Goal: Task Accomplishment & Management: Complete application form

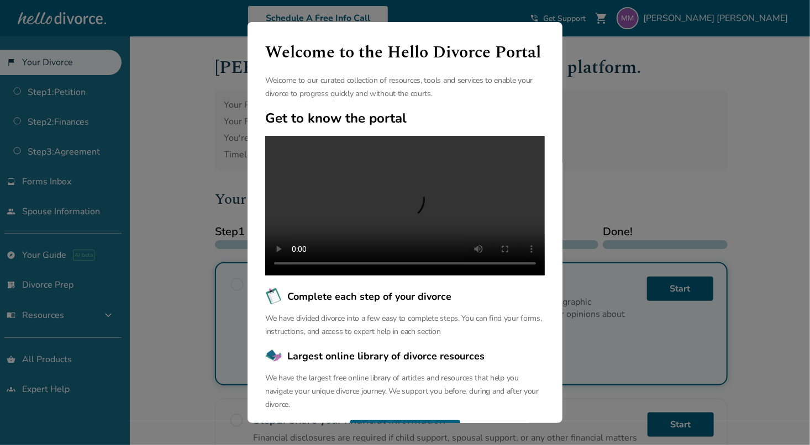
scroll to position [77, 0]
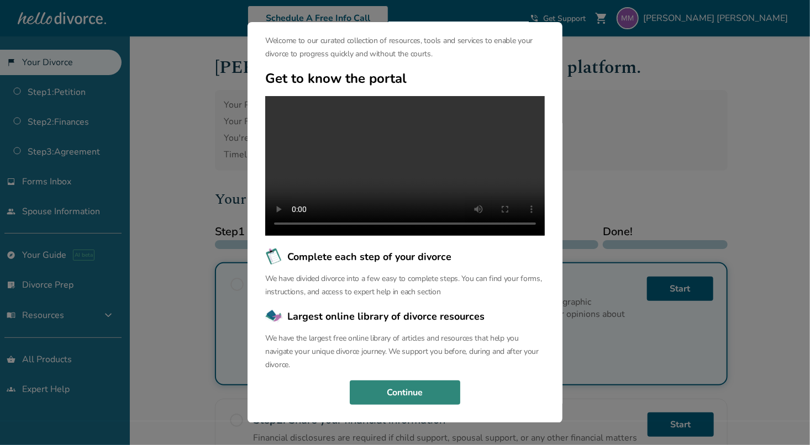
click at [423, 403] on button "Continue" at bounding box center [405, 393] width 111 height 24
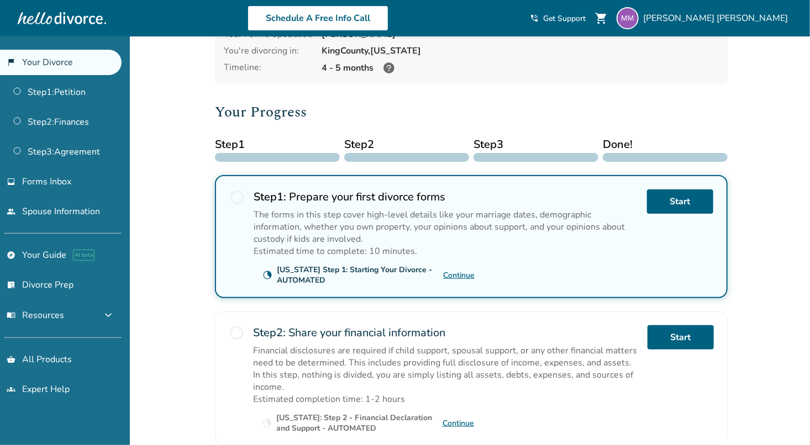
scroll to position [88, 0]
click at [680, 205] on link "Start" at bounding box center [680, 201] width 66 height 24
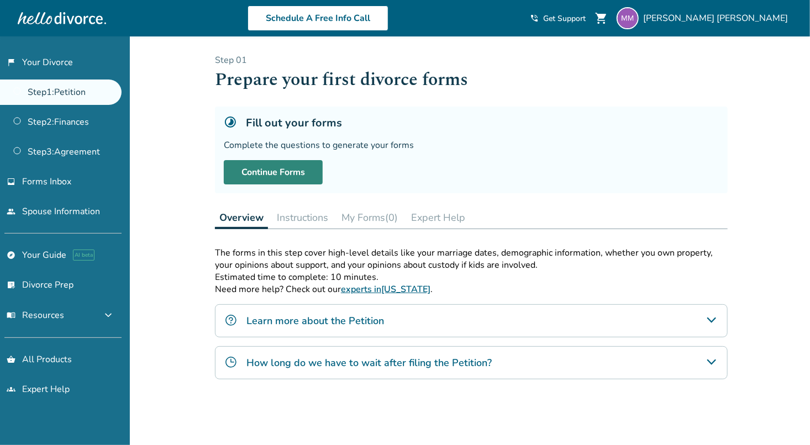
click at [296, 167] on link "Continue Forms" at bounding box center [273, 172] width 99 height 24
click at [747, 134] on div "Added to cart Step 0 1 Prepare your first divorce forms Fill out your forms Com…" at bounding box center [405, 313] width 810 height 554
click at [65, 95] on link "Step 1 : Petition" at bounding box center [61, 92] width 122 height 25
click at [32, 92] on link "Step 1 : Petition" at bounding box center [61, 92] width 122 height 25
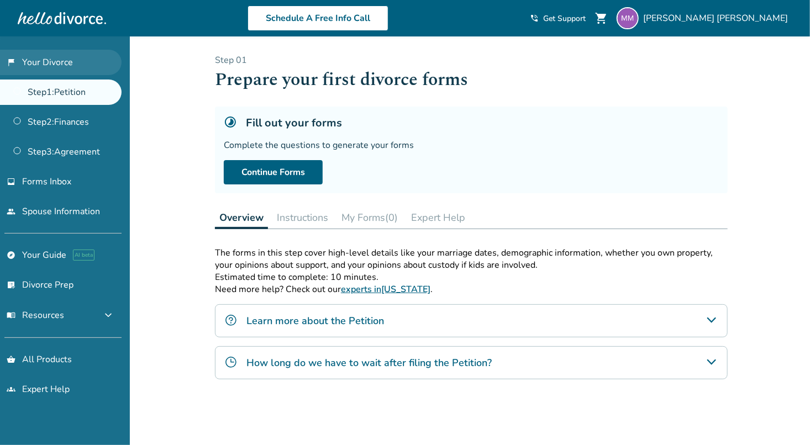
click at [48, 56] on link "flag_2 Your Divorce" at bounding box center [61, 62] width 122 height 25
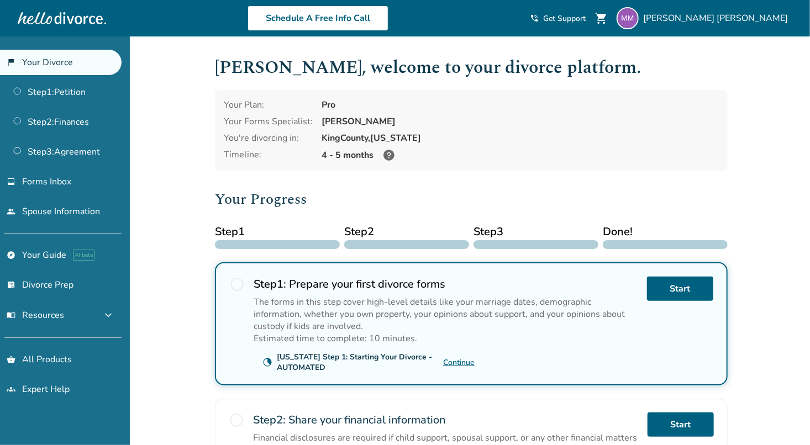
click at [455, 358] on link "Continue" at bounding box center [459, 363] width 32 height 11
click at [679, 292] on link "Start" at bounding box center [680, 289] width 66 height 24
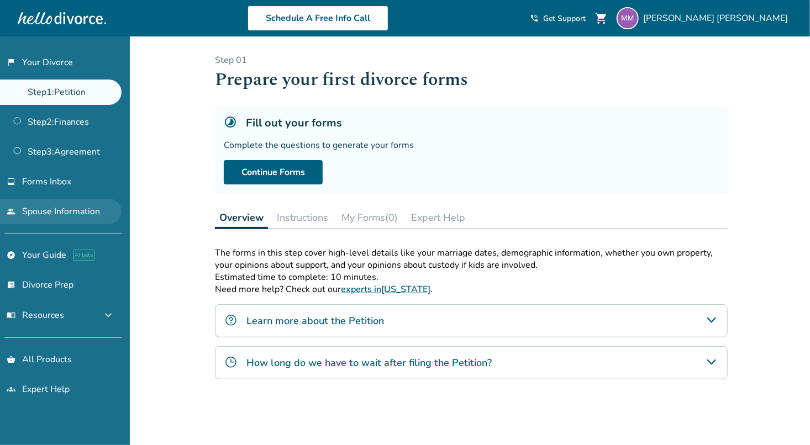
click at [62, 218] on link "people Spouse Information" at bounding box center [61, 211] width 122 height 25
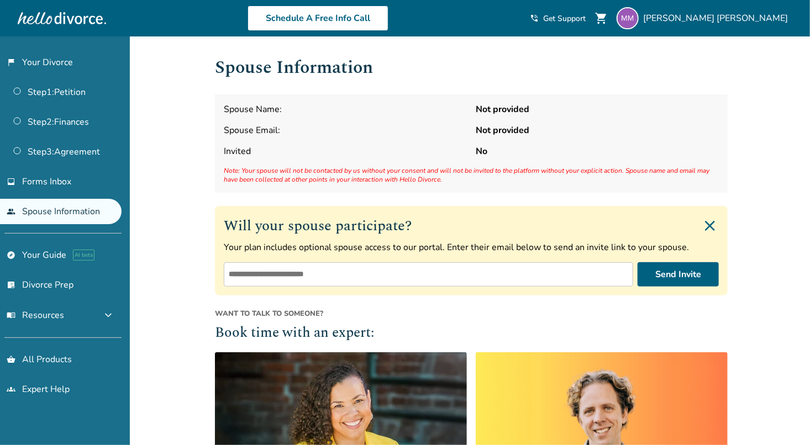
click at [394, 275] on input "email" at bounding box center [429, 275] width 410 height 24
type input "**********"
click at [487, 335] on h2 "Book time with an expert:" at bounding box center [471, 333] width 513 height 21
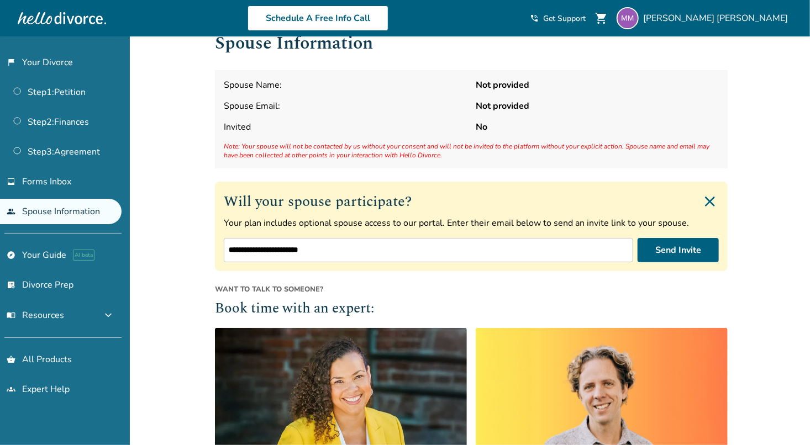
scroll to position [25, 0]
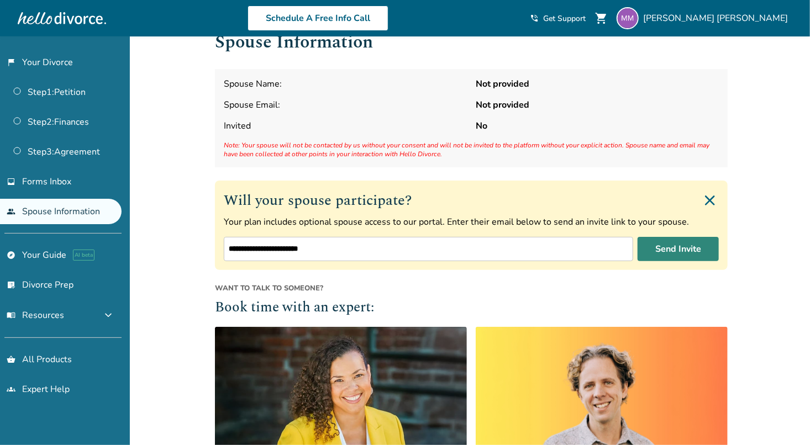
click at [690, 242] on button "Send Invite" at bounding box center [678, 249] width 81 height 24
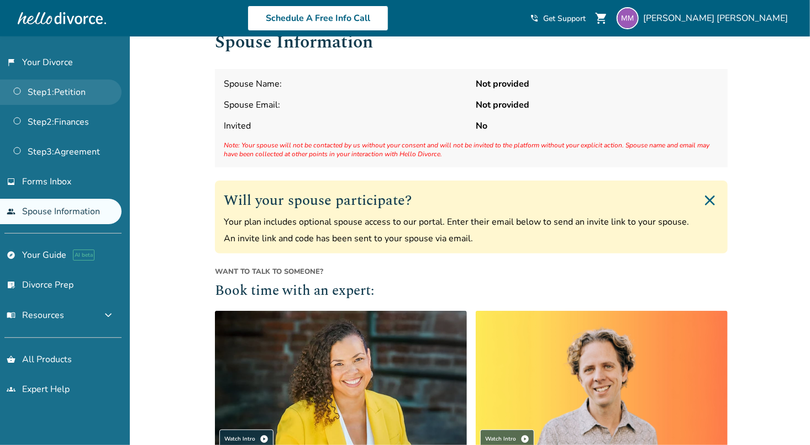
click at [68, 99] on link "Step 1 : Petition" at bounding box center [61, 92] width 122 height 25
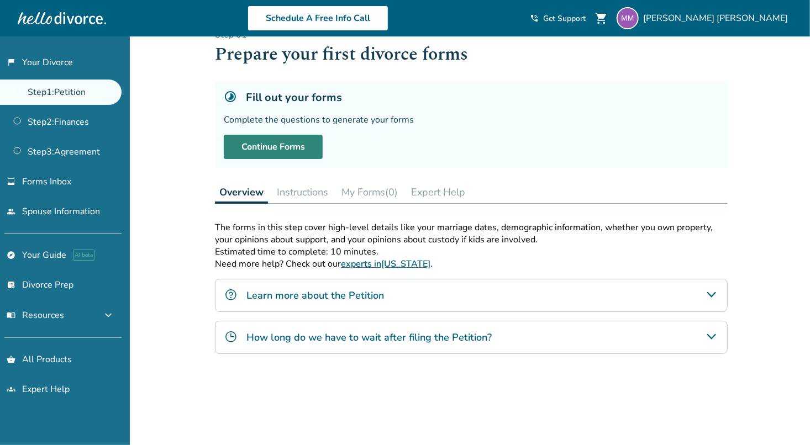
click at [279, 141] on link "Continue Forms" at bounding box center [273, 147] width 99 height 24
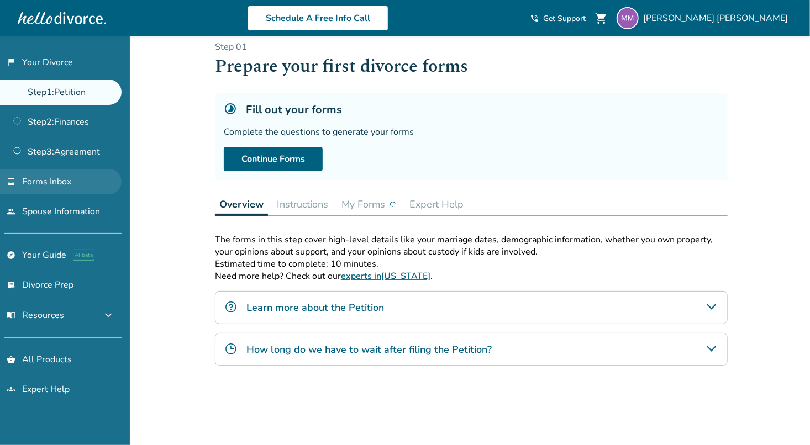
click at [70, 192] on link "inbox Forms Inbox" at bounding box center [61, 181] width 122 height 25
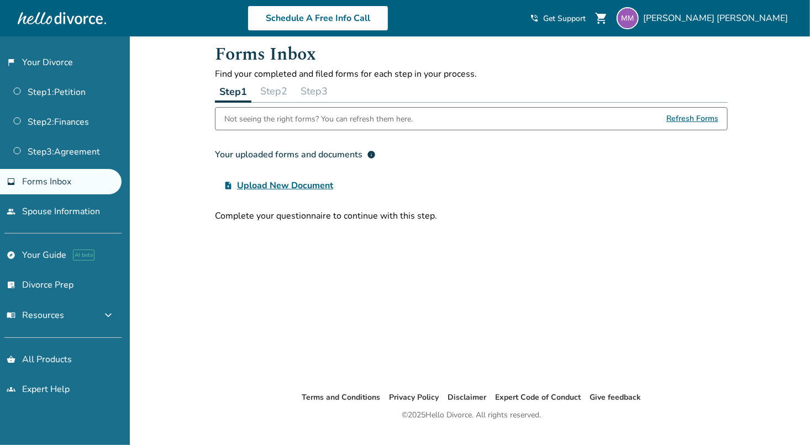
scroll to position [25, 0]
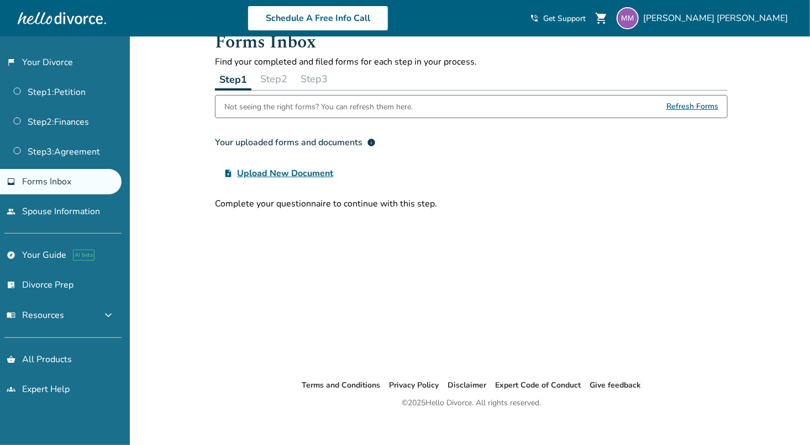
click at [705, 107] on span "Refresh Forms" at bounding box center [693, 107] width 52 height 22
click at [677, 106] on span "Refresh Forms" at bounding box center [693, 107] width 52 height 22
click at [43, 245] on link "explore Your Guide AI beta" at bounding box center [61, 255] width 122 height 25
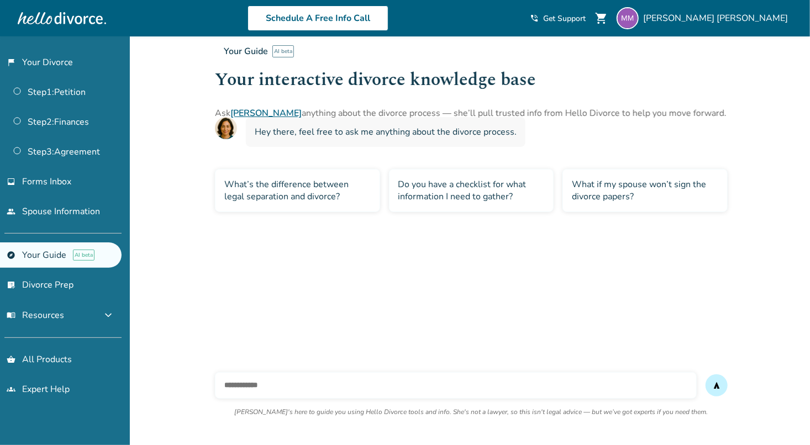
click at [337, 385] on input "text" at bounding box center [456, 386] width 482 height 27
type input "**********"
click at [728, 385] on button "send" at bounding box center [717, 386] width 22 height 22
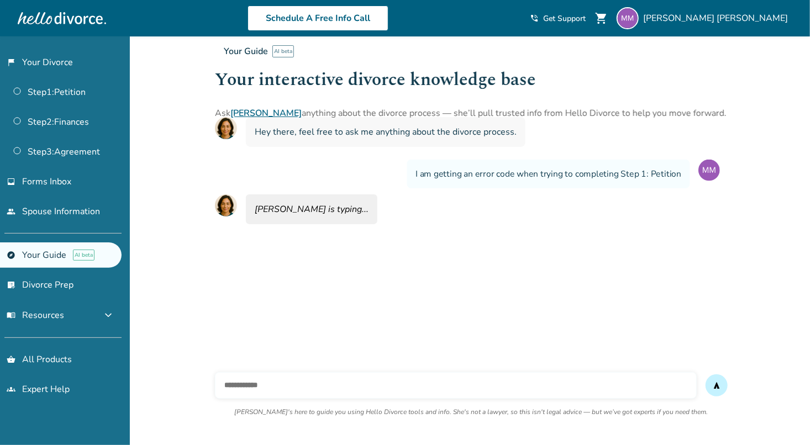
scroll to position [36, 0]
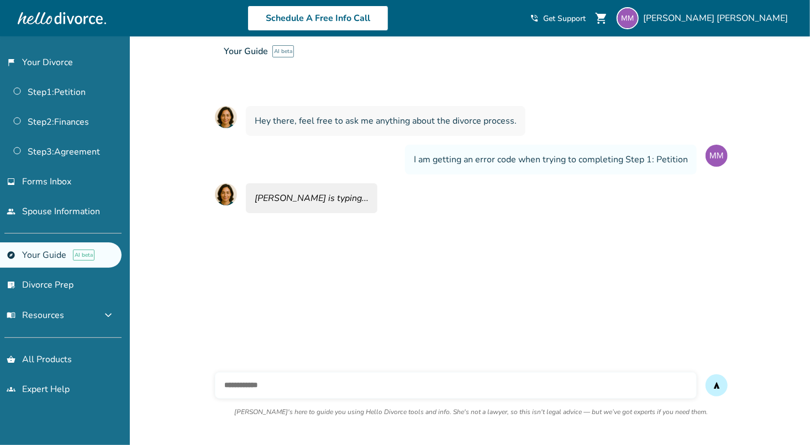
click at [591, 396] on input "text" at bounding box center [456, 386] width 482 height 27
paste input "**********"
type input "**********"
click at [706, 375] on button "send" at bounding box center [717, 386] width 22 height 22
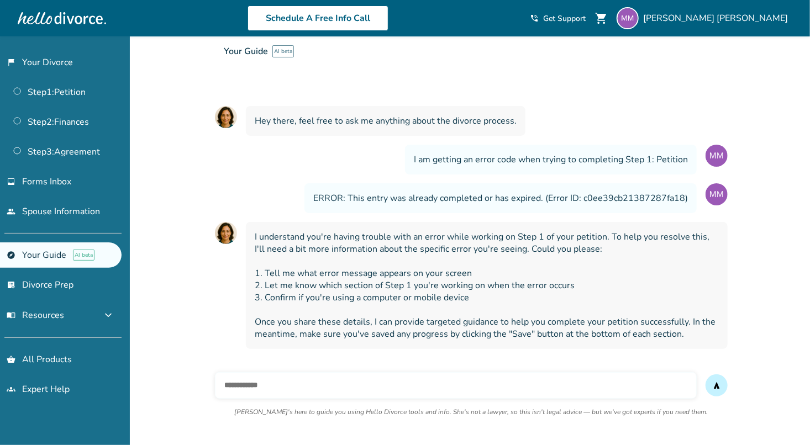
scroll to position [95, 0]
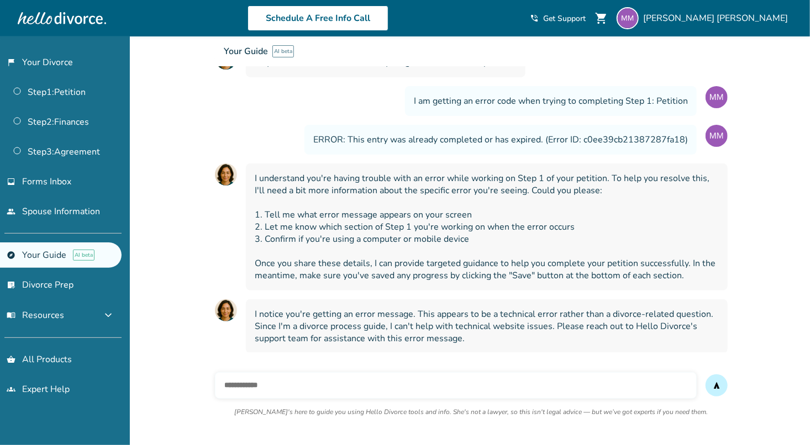
click at [387, 394] on input "text" at bounding box center [456, 386] width 482 height 27
paste input "**********"
type input "**********"
click at [706, 375] on button "send" at bounding box center [717, 386] width 22 height 22
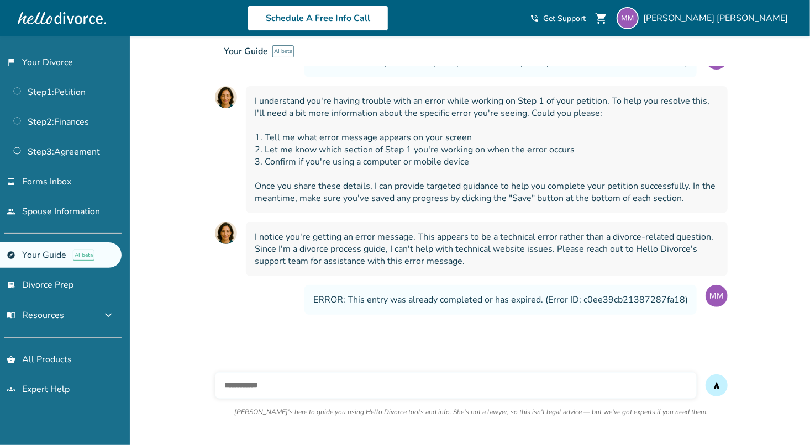
scroll to position [208, 0]
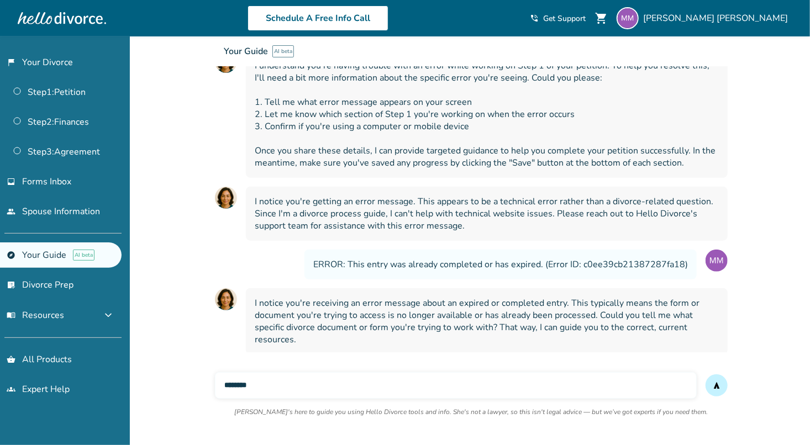
type input "********"
click at [706, 375] on button "send" at bounding box center [717, 386] width 22 height 22
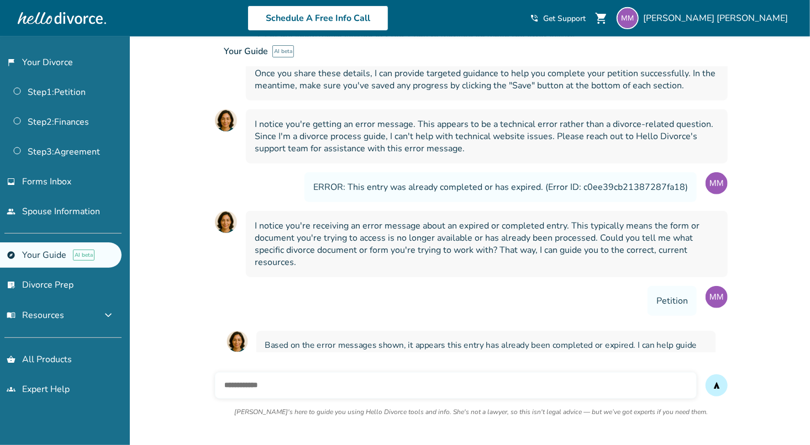
scroll to position [309, 0]
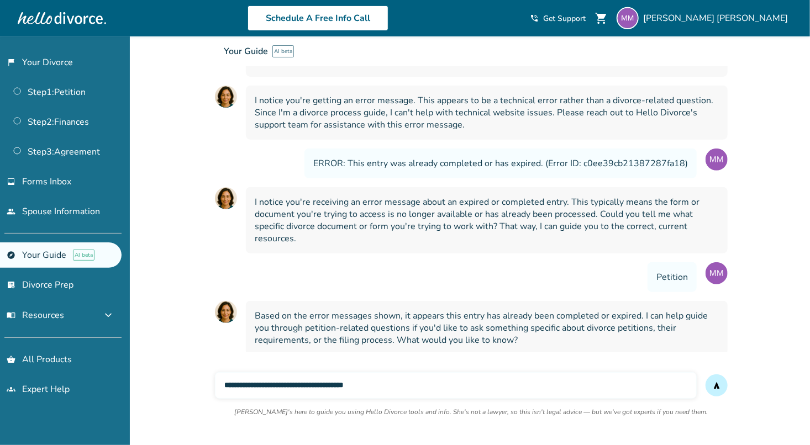
type input "**********"
click at [706, 375] on button "send" at bounding box center [717, 386] width 22 height 22
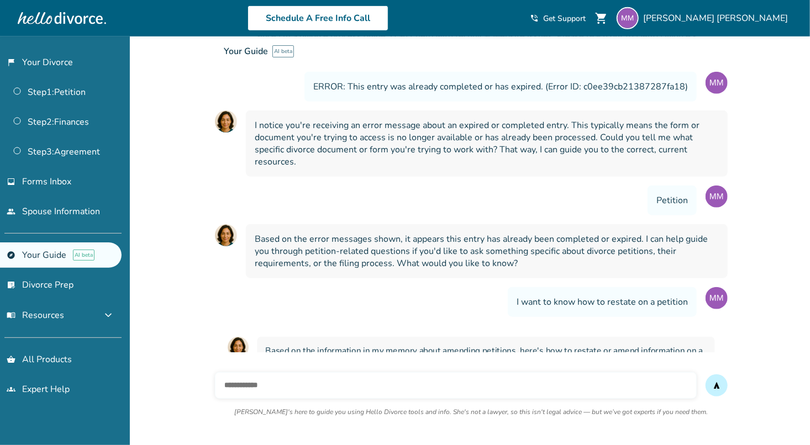
scroll to position [577, 0]
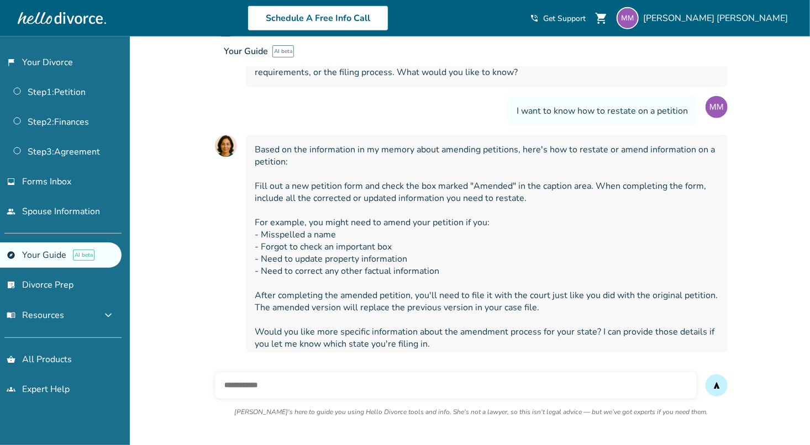
click at [387, 394] on input "text" at bounding box center [456, 386] width 482 height 27
click at [244, 395] on input "text" at bounding box center [456, 386] width 482 height 27
type input "**********"
click at [706, 375] on button "send" at bounding box center [717, 386] width 22 height 22
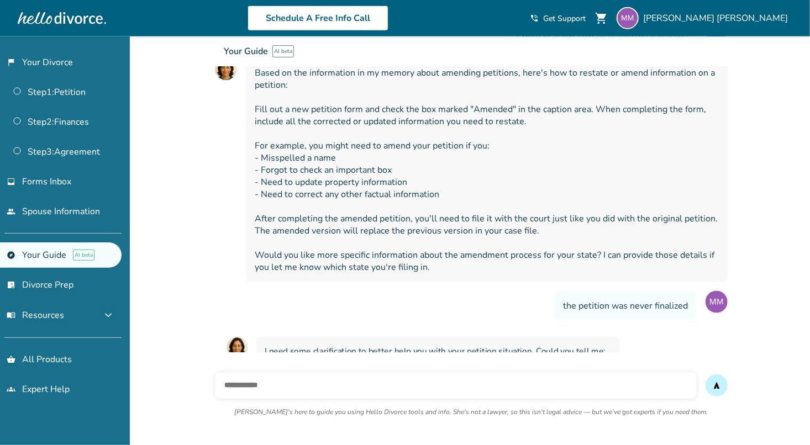
scroll to position [725, 0]
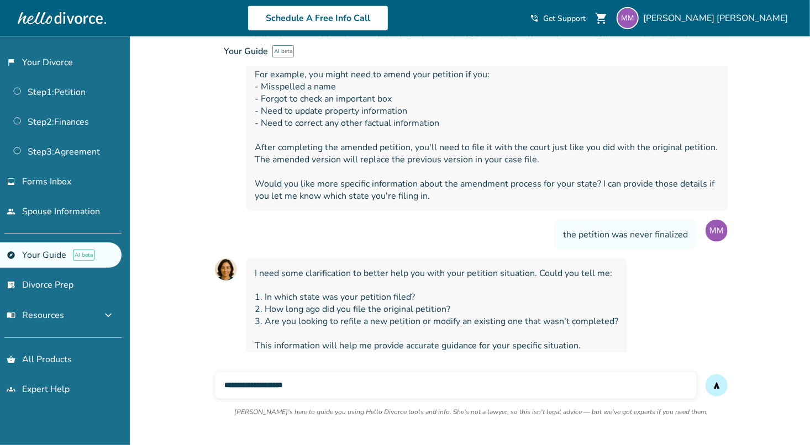
type input "**********"
click at [706, 375] on button "send" at bounding box center [717, 386] width 22 height 22
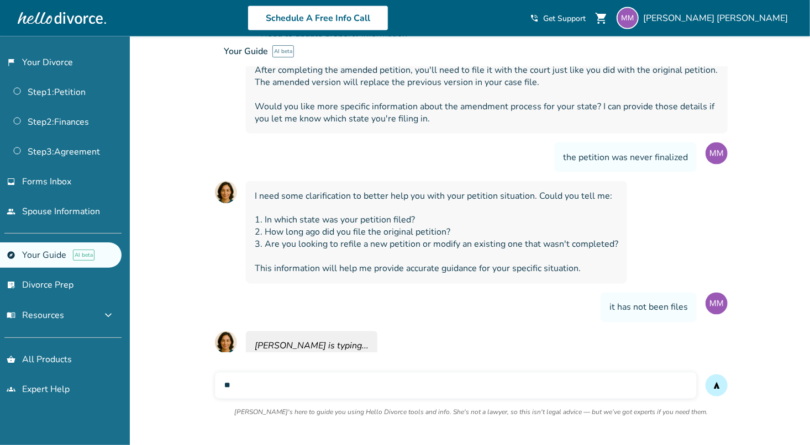
type input "*"
type input "**********"
click at [706, 375] on button "send" at bounding box center [717, 386] width 22 height 22
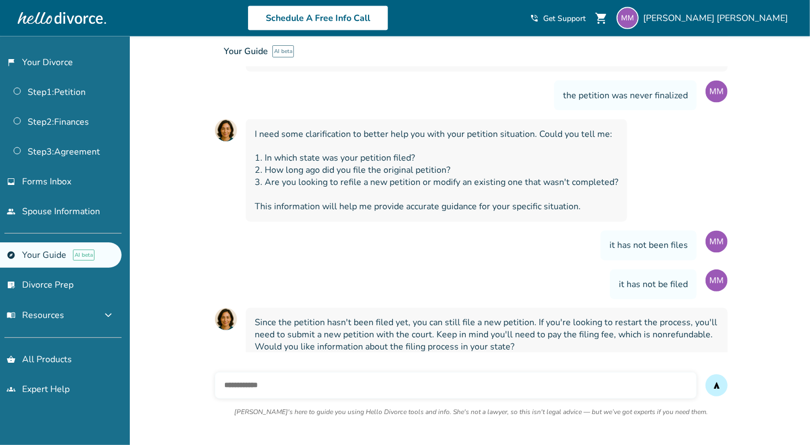
scroll to position [939, 0]
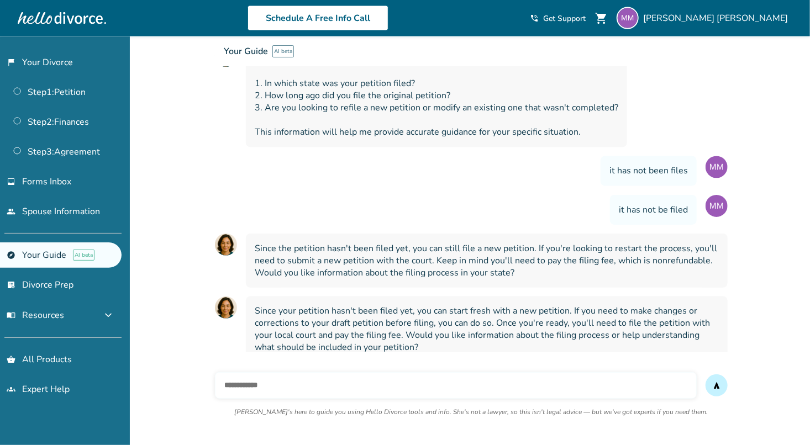
click at [373, 393] on input "text" at bounding box center [456, 386] width 482 height 27
type input "**********"
click at [706, 375] on button "send" at bounding box center [717, 386] width 22 height 22
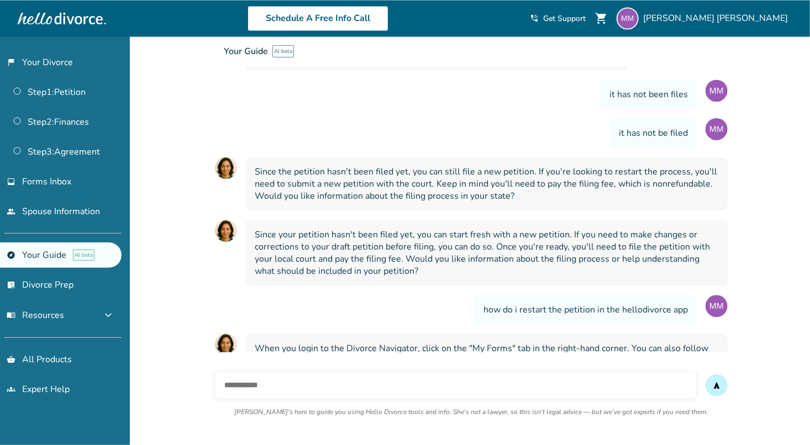
scroll to position [1248, 0]
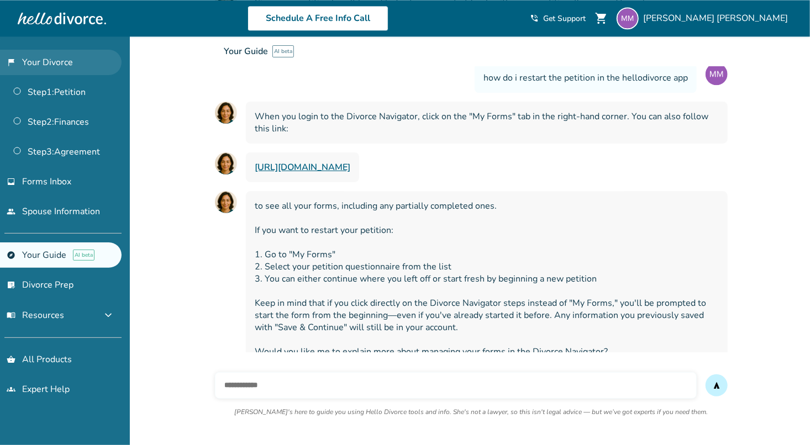
click at [38, 59] on link "flag_2 Your Divorce" at bounding box center [61, 62] width 122 height 25
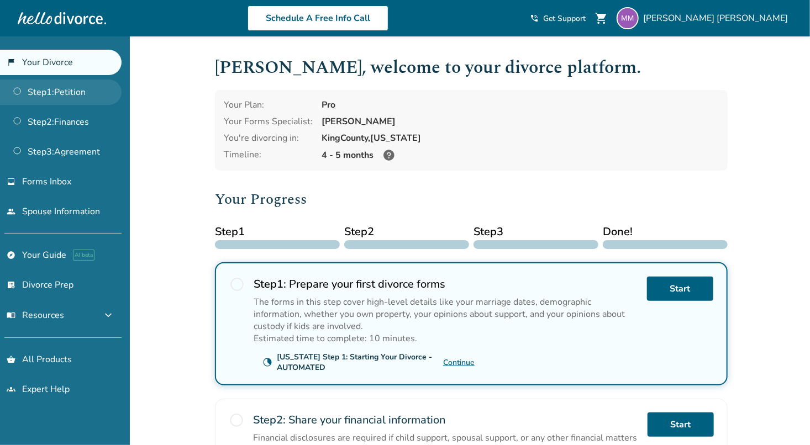
click at [74, 86] on link "Step 1 : Petition" at bounding box center [61, 92] width 122 height 25
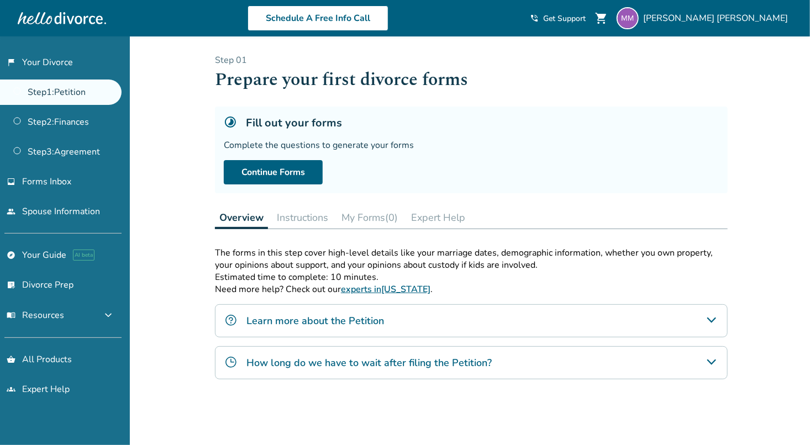
click at [363, 219] on button "My Forms (0)" at bounding box center [369, 218] width 65 height 22
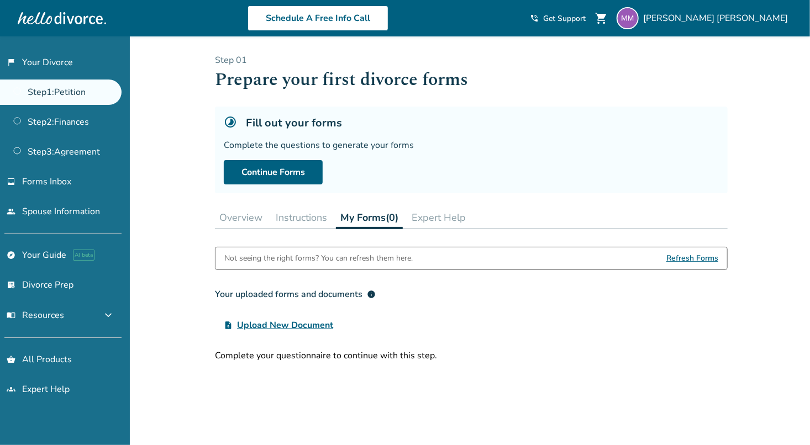
click at [672, 258] on span "Refresh Forms" at bounding box center [693, 259] width 52 height 22
click at [699, 255] on span "Refresh Forms" at bounding box center [693, 259] width 52 height 22
click at [306, 213] on button "Instructions" at bounding box center [301, 218] width 60 height 22
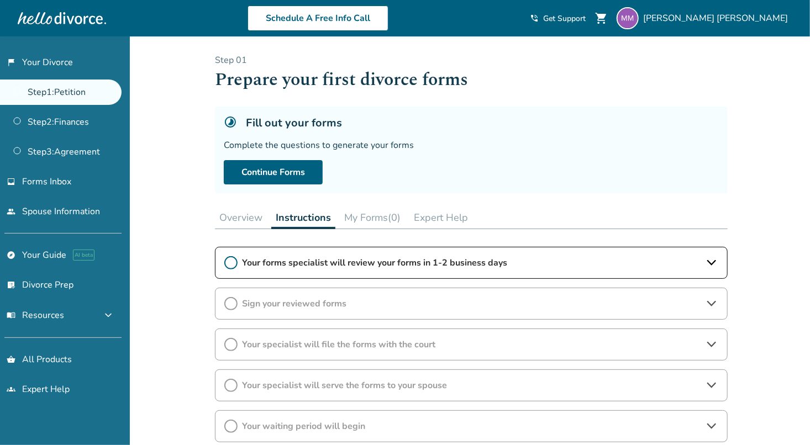
click at [234, 260] on icon at bounding box center [230, 262] width 13 height 13
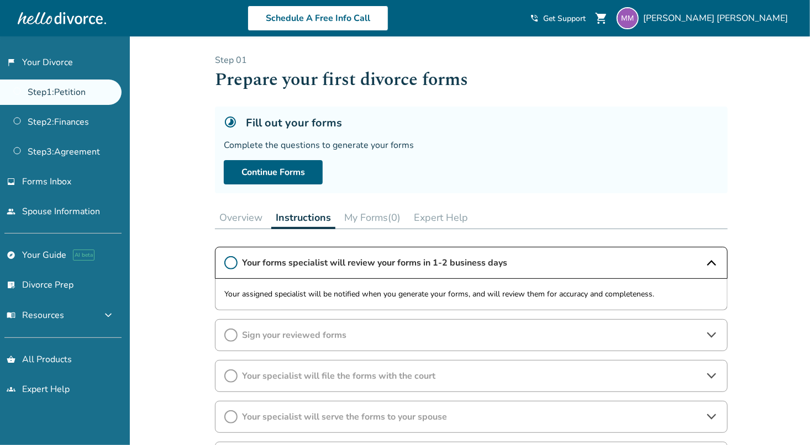
click at [234, 260] on icon at bounding box center [230, 262] width 13 height 13
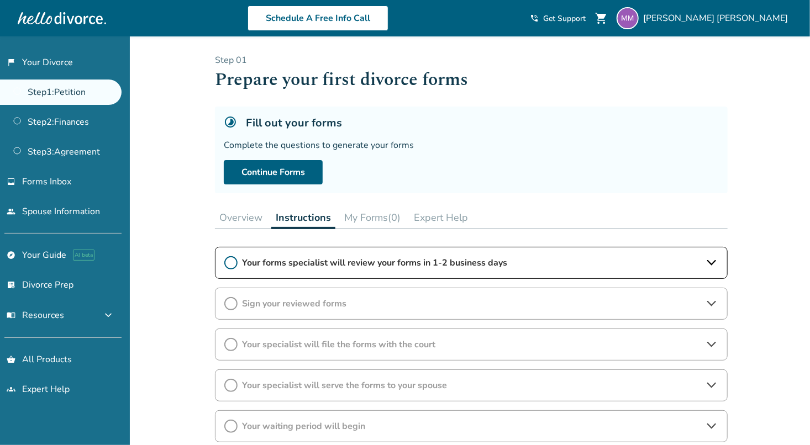
click at [250, 216] on button "Overview" at bounding box center [241, 218] width 52 height 22
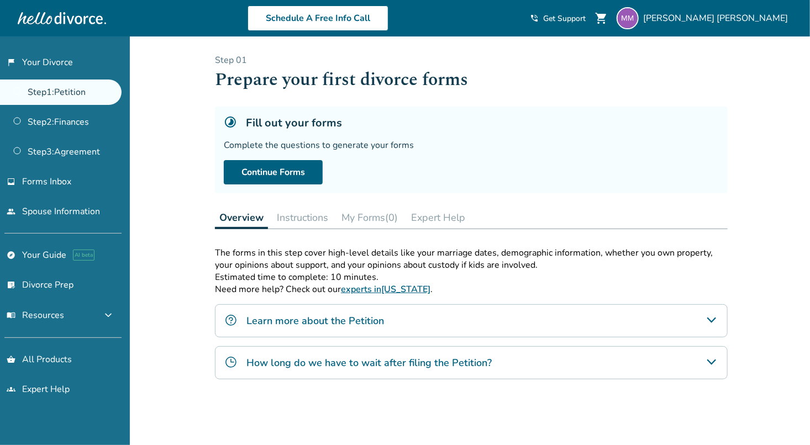
click at [312, 218] on button "Instructions" at bounding box center [302, 218] width 60 height 22
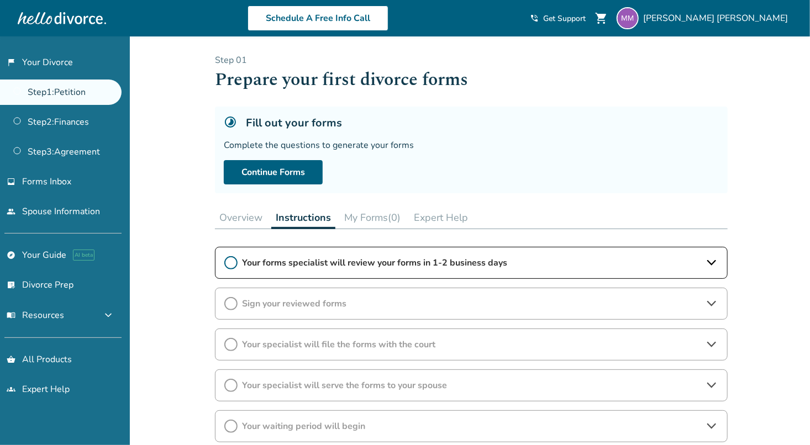
click at [370, 219] on button "My Forms (0)" at bounding box center [372, 218] width 65 height 22
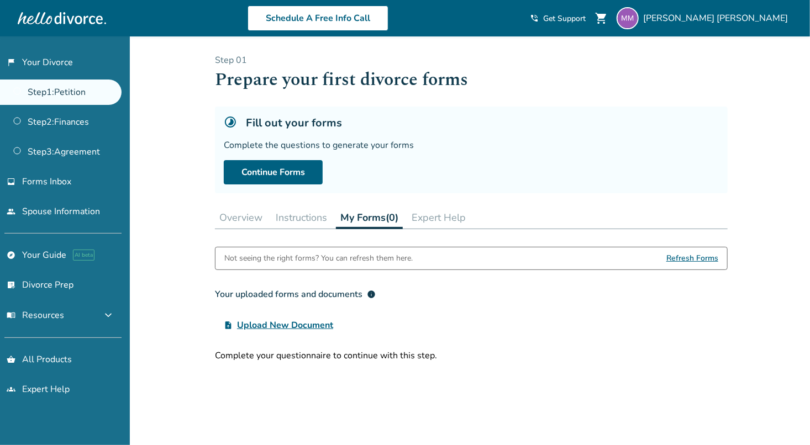
click at [285, 321] on span "Upload New Document" at bounding box center [285, 325] width 96 height 13
click at [0, 0] on input "upload_file Upload New Document" at bounding box center [0, 0] width 0 height 0
click at [282, 169] on link "Continue Forms" at bounding box center [273, 172] width 99 height 24
click at [448, 209] on button "Expert Help" at bounding box center [438, 218] width 63 height 22
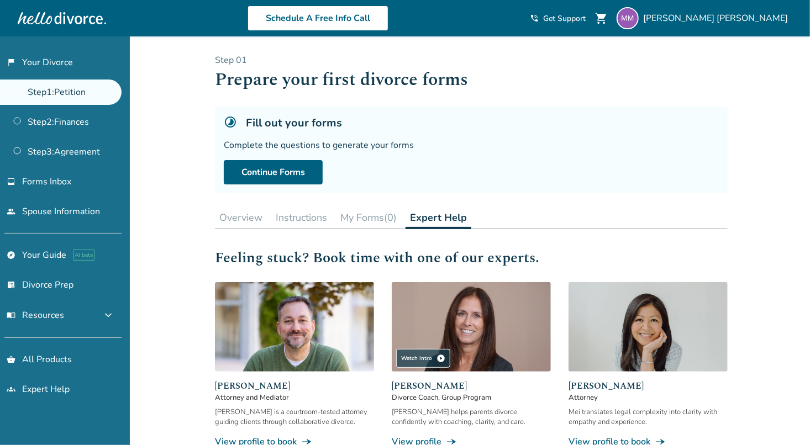
click at [586, 23] on span "Get Support" at bounding box center [564, 18] width 43 height 11
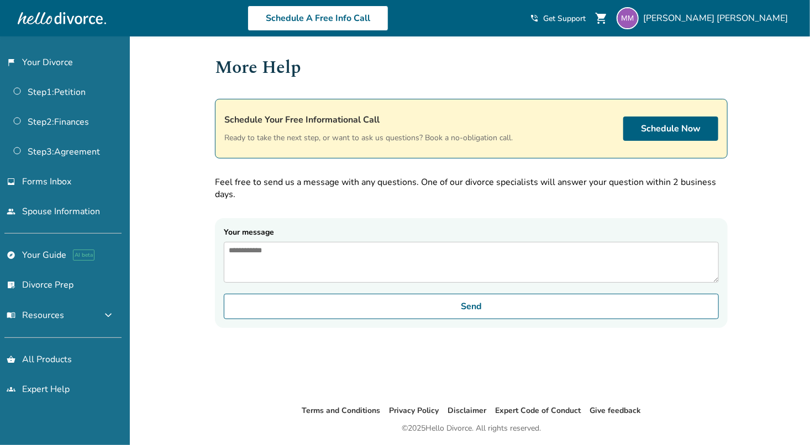
scroll to position [36, 0]
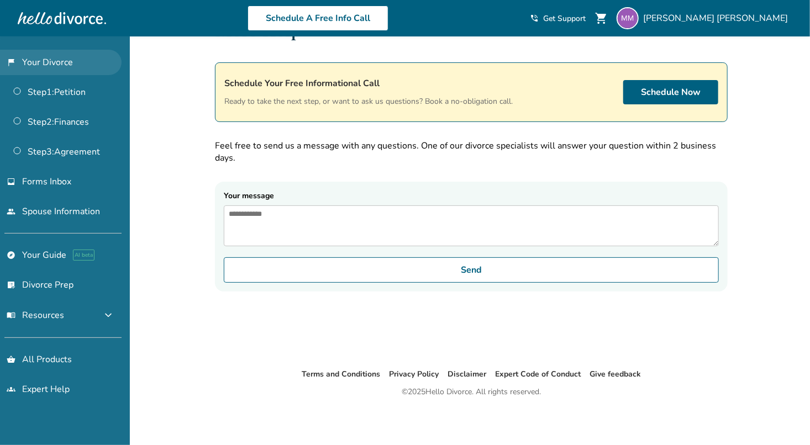
click at [56, 63] on link "flag_2 Your Divorce" at bounding box center [61, 62] width 122 height 25
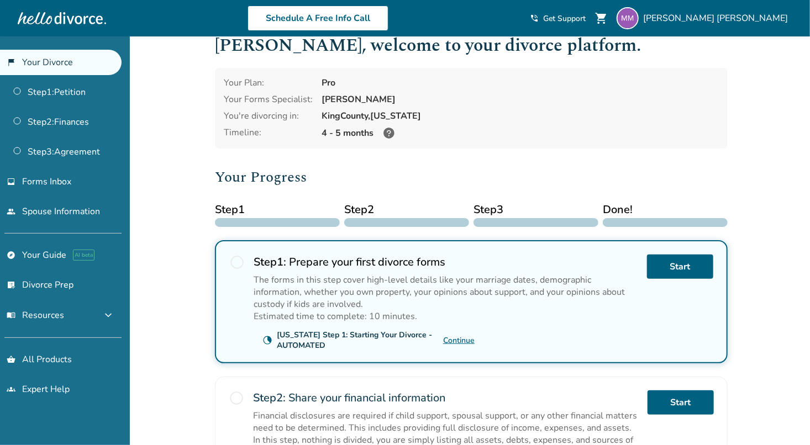
scroll to position [22, 0]
click at [455, 343] on link "Continue" at bounding box center [459, 341] width 32 height 11
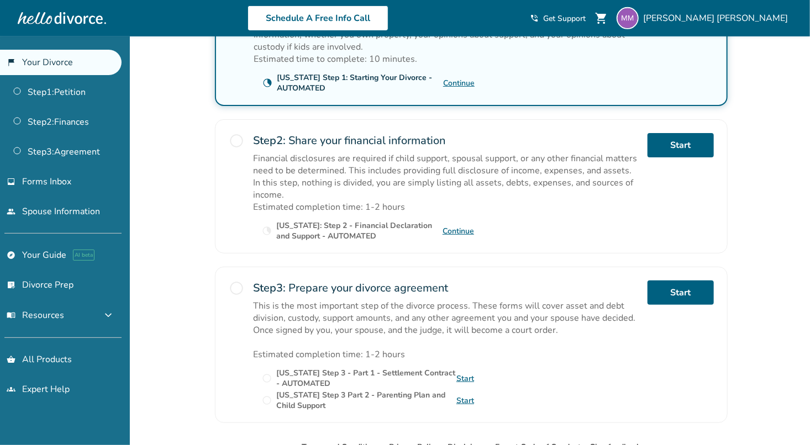
scroll to position [275, 0]
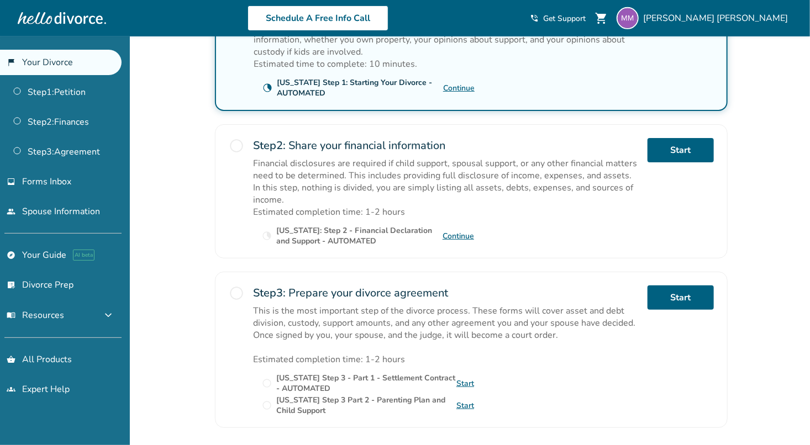
click at [459, 231] on link "Continue" at bounding box center [459, 236] width 32 height 11
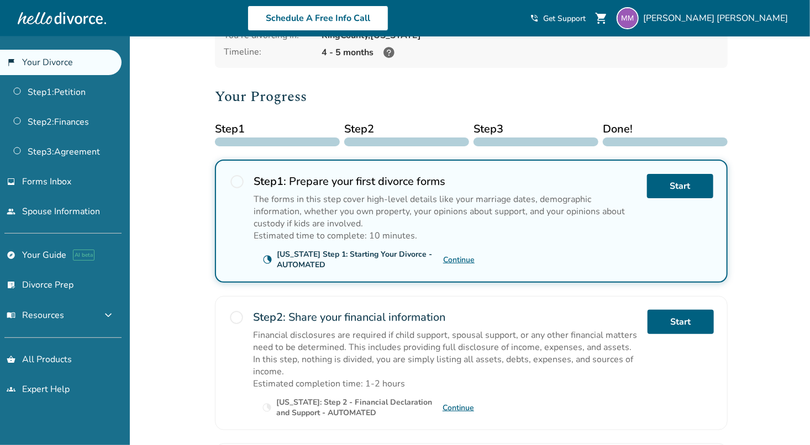
scroll to position [98, 0]
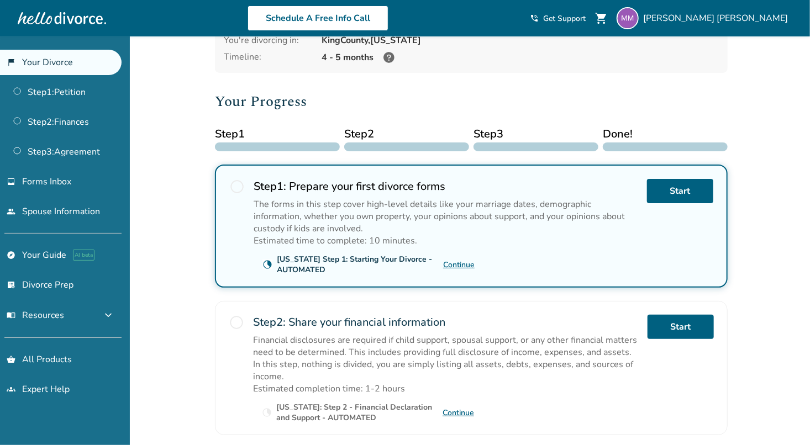
click at [467, 261] on link "Continue" at bounding box center [459, 265] width 32 height 11
click at [51, 210] on link "people Spouse Information" at bounding box center [61, 211] width 122 height 25
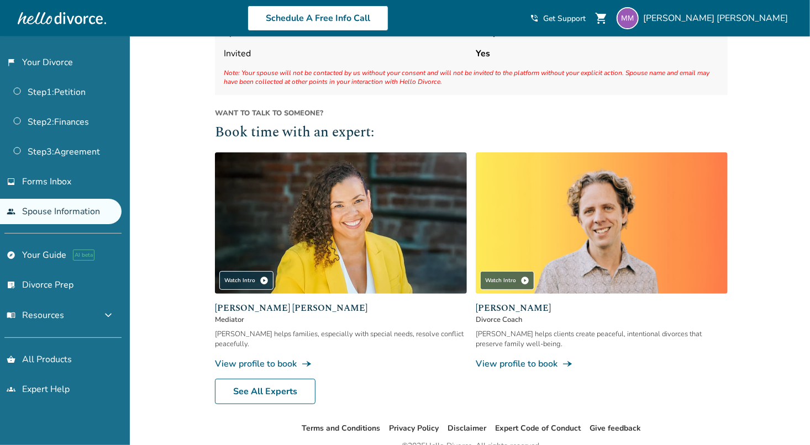
scroll to position [149, 0]
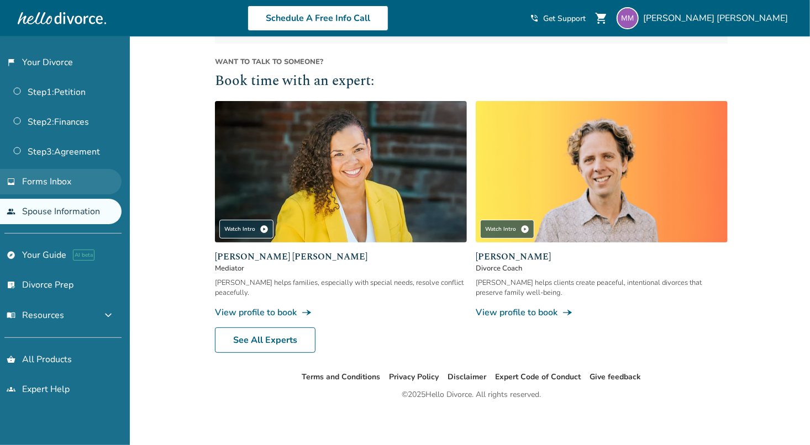
click at [49, 185] on span "Forms Inbox" at bounding box center [46, 182] width 49 height 12
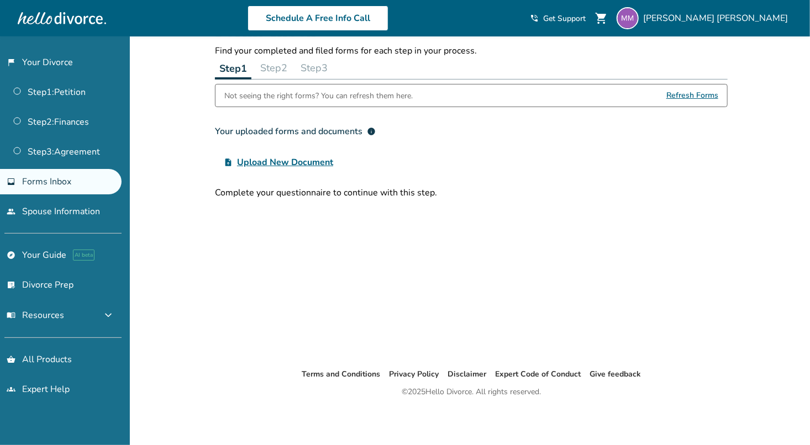
scroll to position [36, 0]
click at [694, 98] on span "Refresh Forms" at bounding box center [693, 96] width 52 height 22
click at [704, 92] on span "Refresh Forms" at bounding box center [693, 96] width 52 height 22
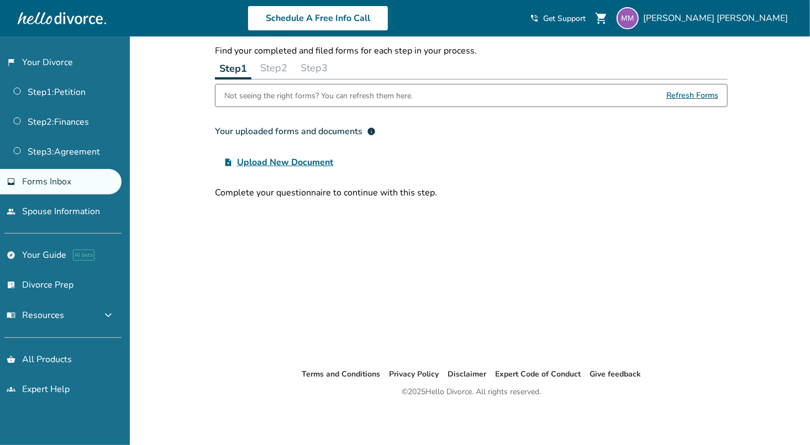
click at [568, 160] on div "upload_file Upload New Document" at bounding box center [471, 162] width 513 height 22
click at [490, 267] on div "Forms Inbox Find your completed and filed forms for each step in your process. …" at bounding box center [471, 184] width 531 height 368
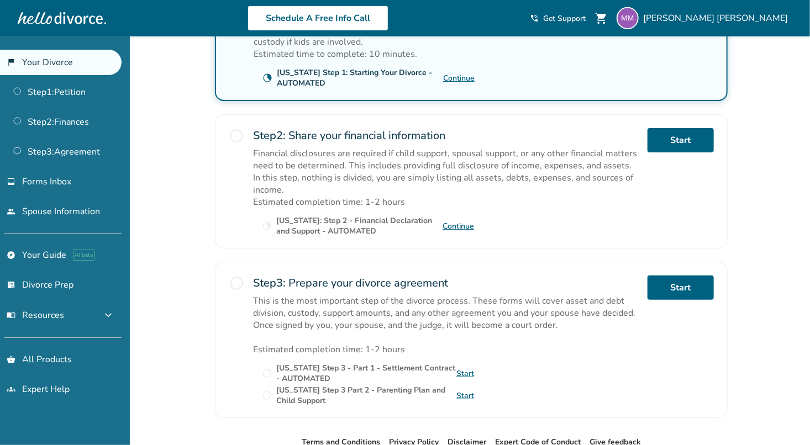
scroll to position [347, 0]
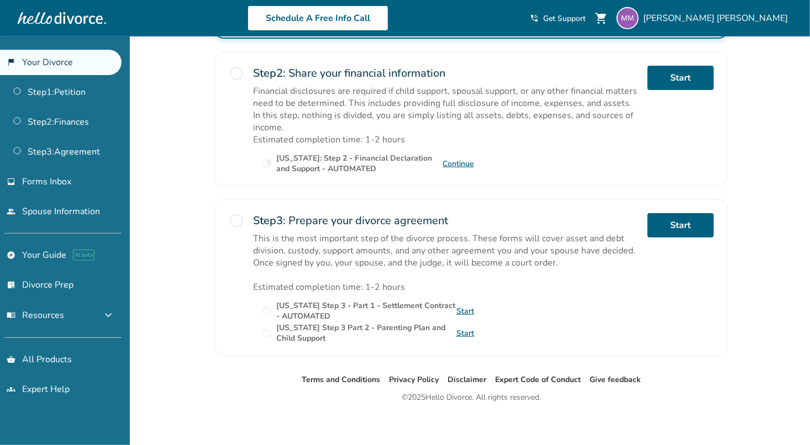
click at [180, 320] on div "Added to cart [PERSON_NAME] , welcome to your divorce platform. Your Plan: Pro …" at bounding box center [405, 70] width 810 height 762
click at [752, 17] on span "[PERSON_NAME]" at bounding box center [717, 18] width 149 height 12
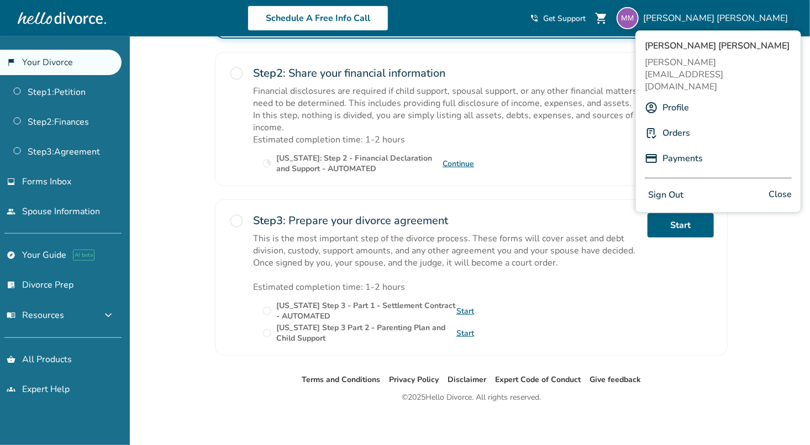
click at [676, 97] on link "Profile" at bounding box center [676, 107] width 27 height 21
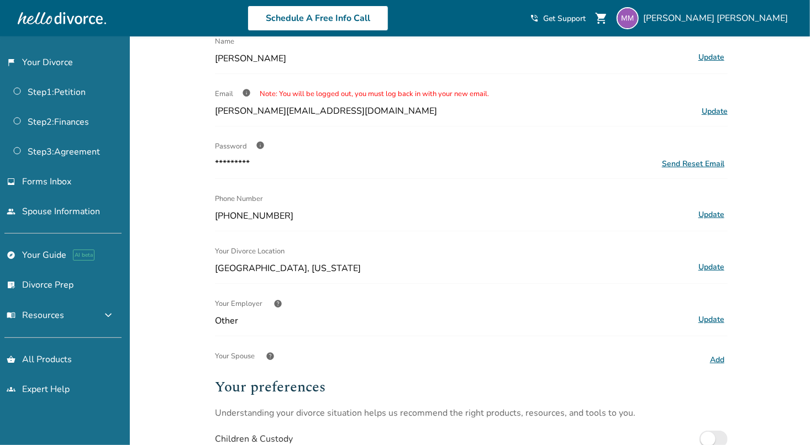
scroll to position [139, 0]
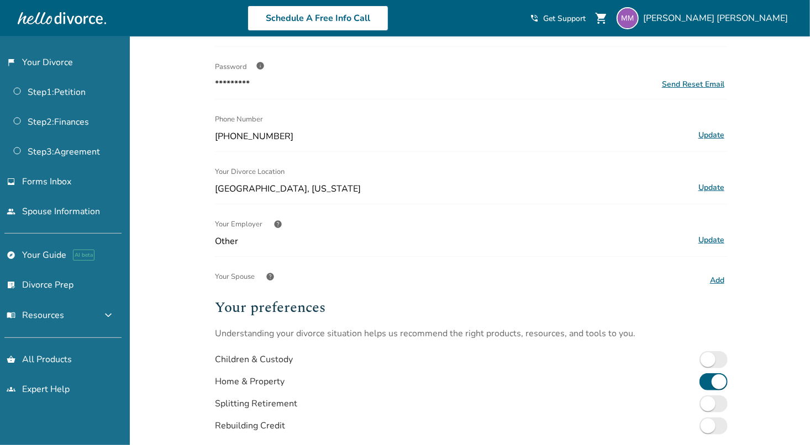
click at [722, 275] on button "Add" at bounding box center [717, 281] width 21 height 14
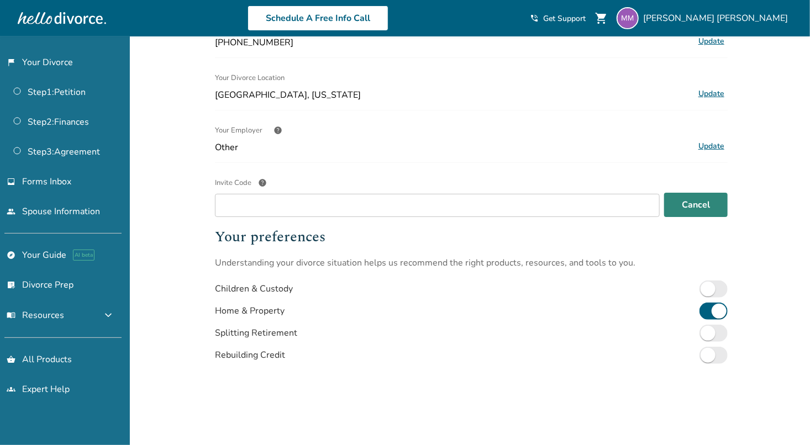
scroll to position [234, 0]
click at [264, 178] on span "help" at bounding box center [262, 182] width 9 height 9
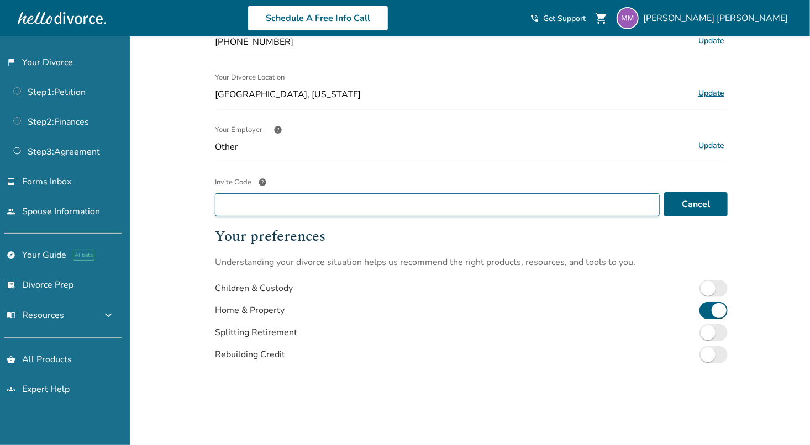
click at [264, 193] on input "Invite Code help" at bounding box center [437, 204] width 445 height 23
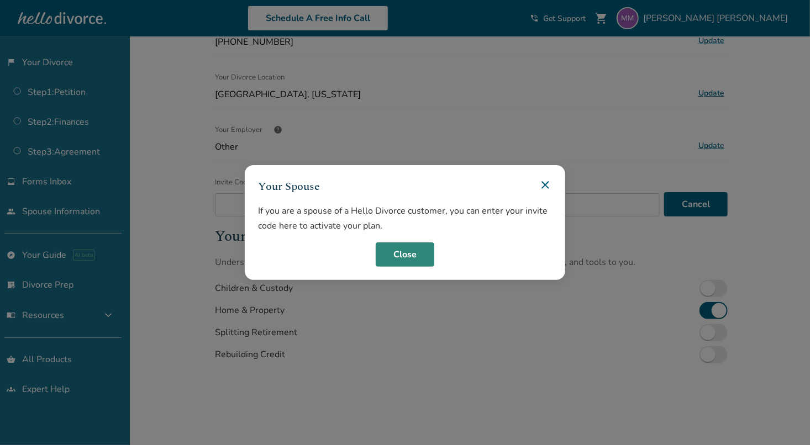
click at [415, 251] on button "Close" at bounding box center [405, 255] width 59 height 24
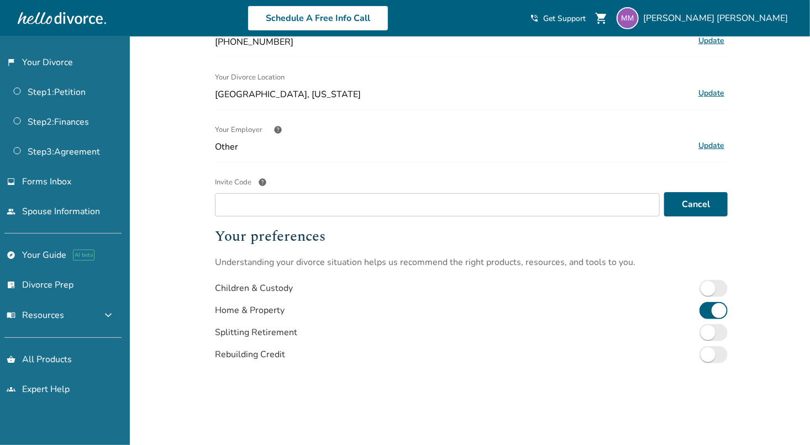
click at [180, 385] on div "Added to cart Profile Name [PERSON_NAME] Update Email info Note: You will be lo…" at bounding box center [405, 165] width 810 height 725
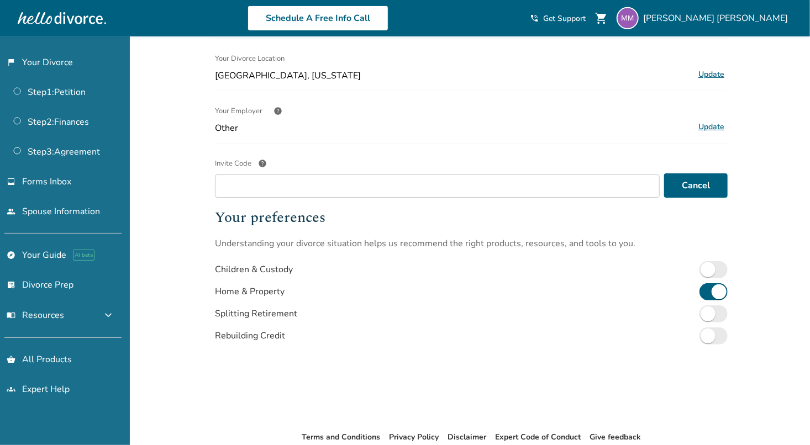
scroll to position [254, 0]
